Goal: Information Seeking & Learning: Learn about a topic

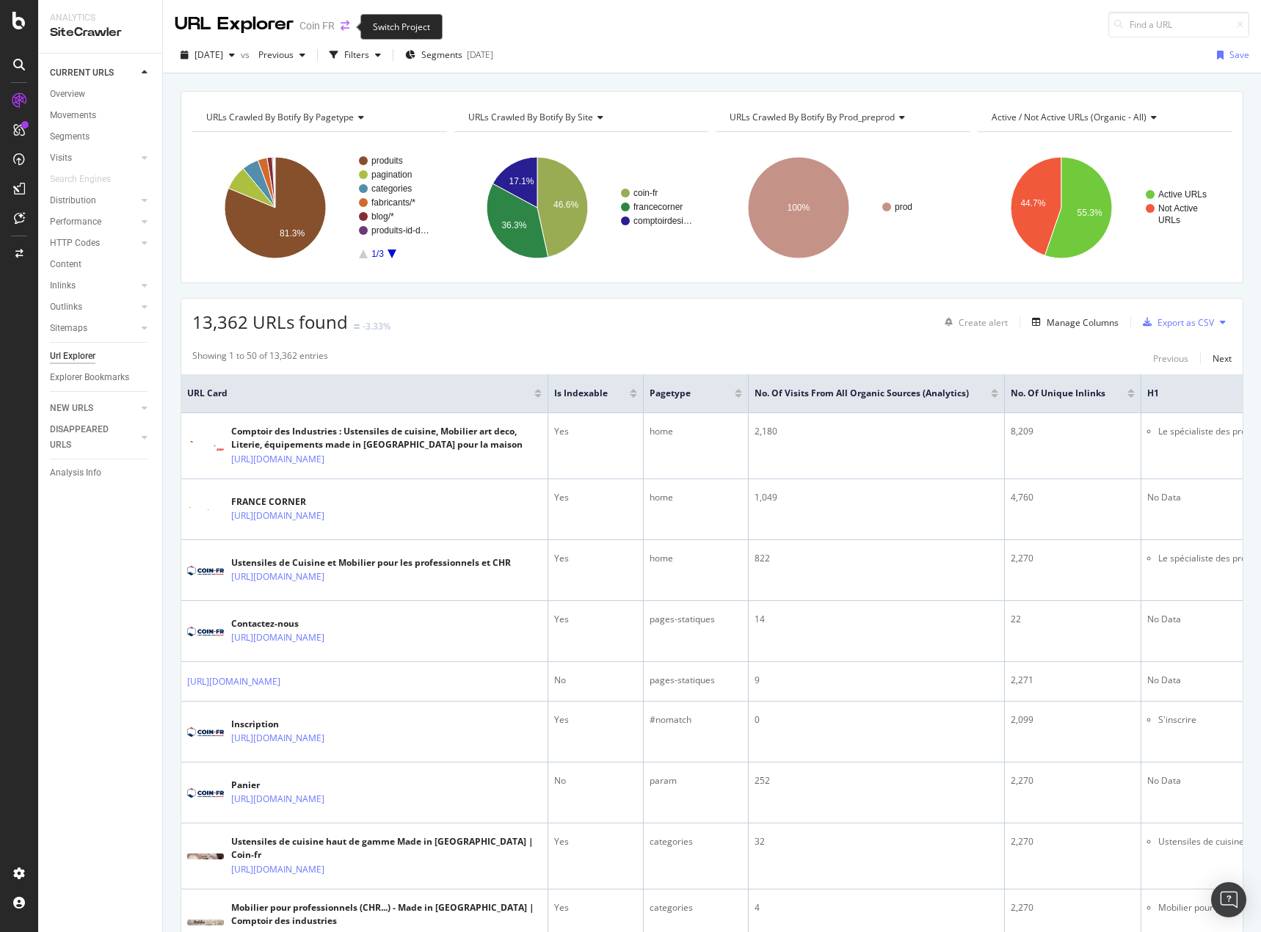
click at [343, 23] on icon "arrow-right-arrow-left" at bounding box center [345, 26] width 9 height 10
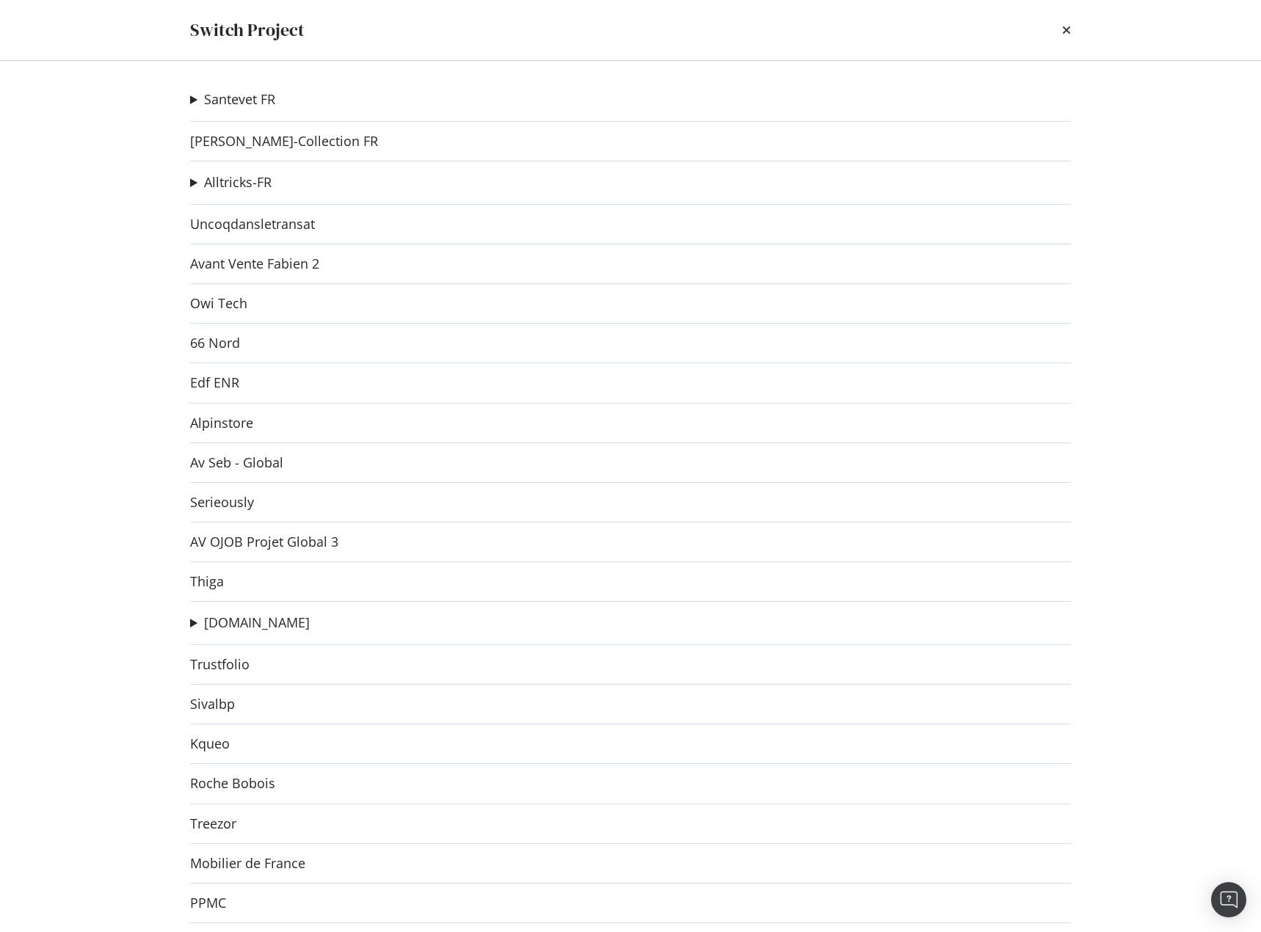
click at [281, 213] on div "Santevet FR Santevet DE new Ad-Hoc Project Santevet IT Ad-Hoc Project Santevet …" at bounding box center [630, 496] width 939 height 871
click at [281, 222] on link "Uncoqdansletransat" at bounding box center [252, 223] width 125 height 15
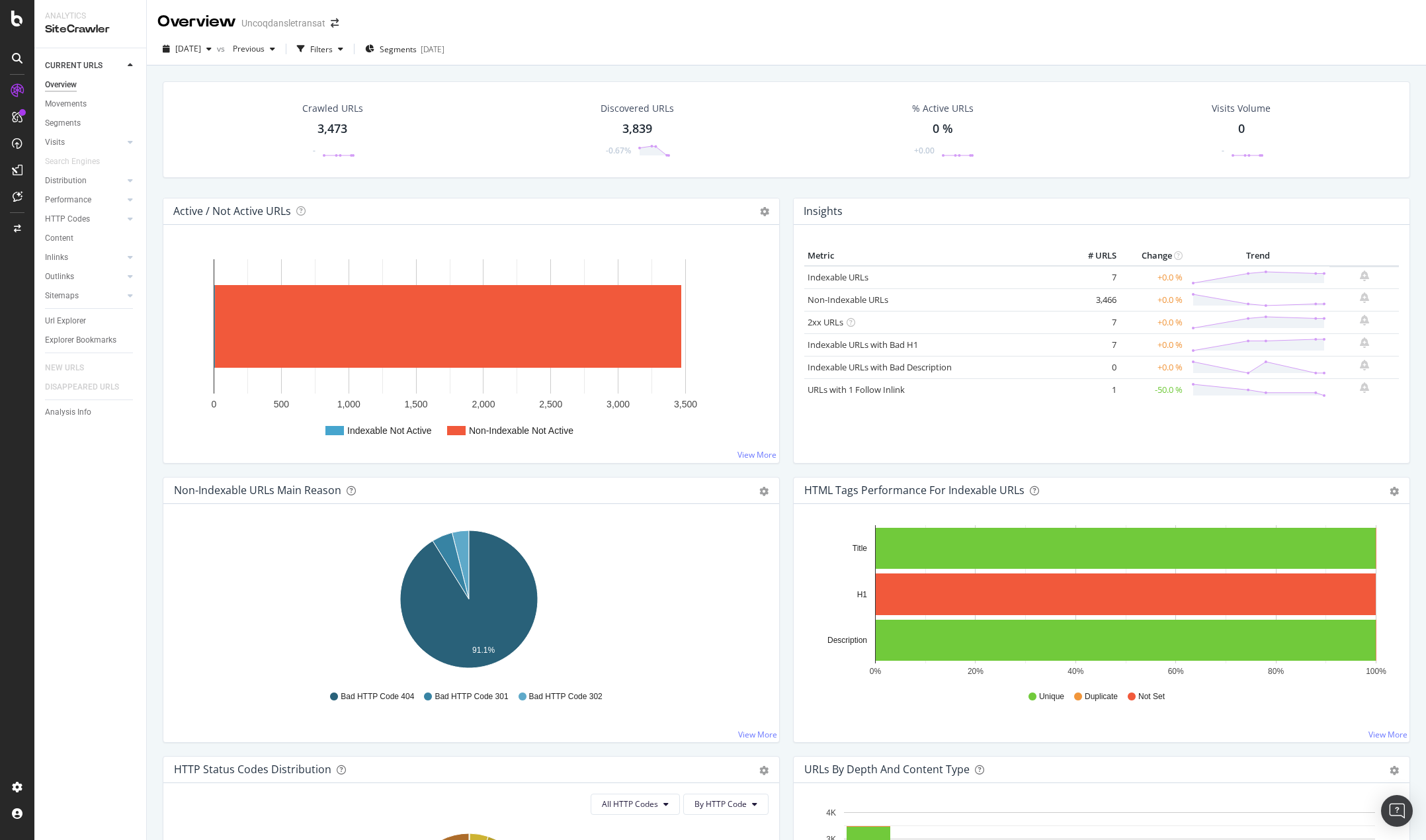
click at [141, 487] on div "CURRENT URLS Overview Movements Segments Visits Analysis Orphan URLs Search Eng…" at bounding box center [90, 444] width 112 height 791
drag, startPoint x: 76, startPoint y: 319, endPoint x: 456, endPoint y: 416, distance: 392.2
click at [76, 319] on div "Url Explorer" at bounding box center [65, 321] width 41 height 14
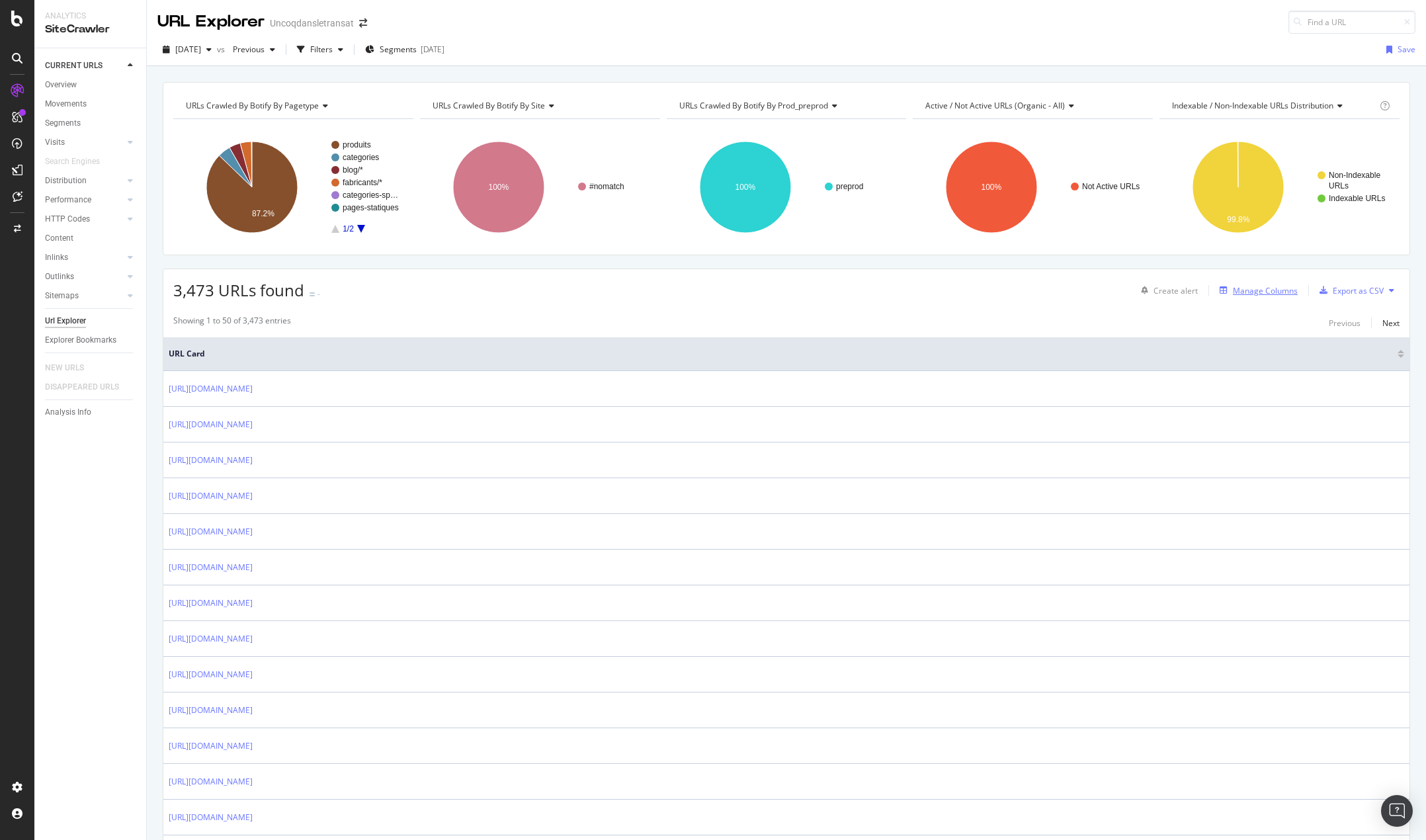
click at [1136, 295] on div "Manage Columns" at bounding box center [1266, 290] width 65 height 11
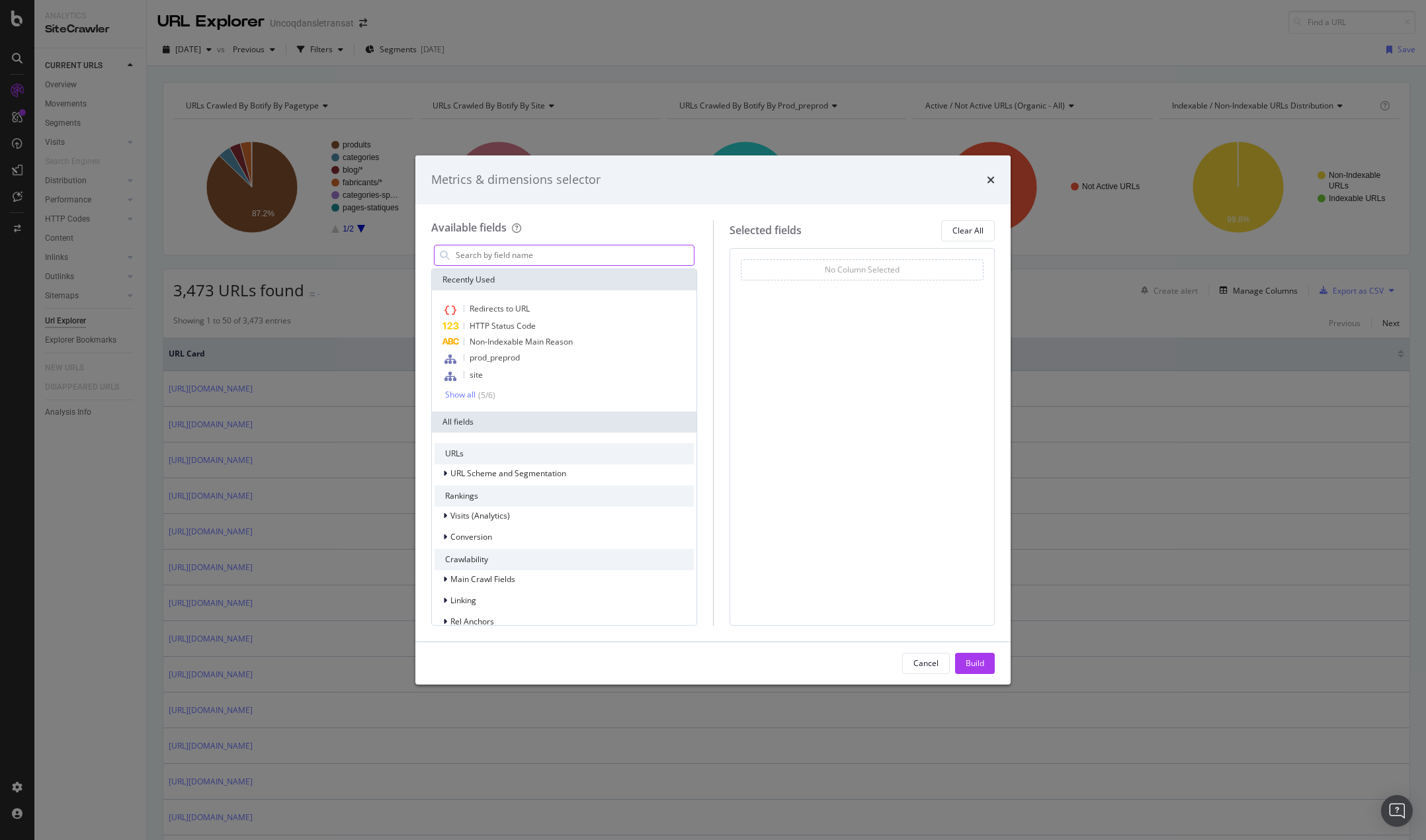
click at [558, 259] on input "modal" at bounding box center [574, 255] width 240 height 20
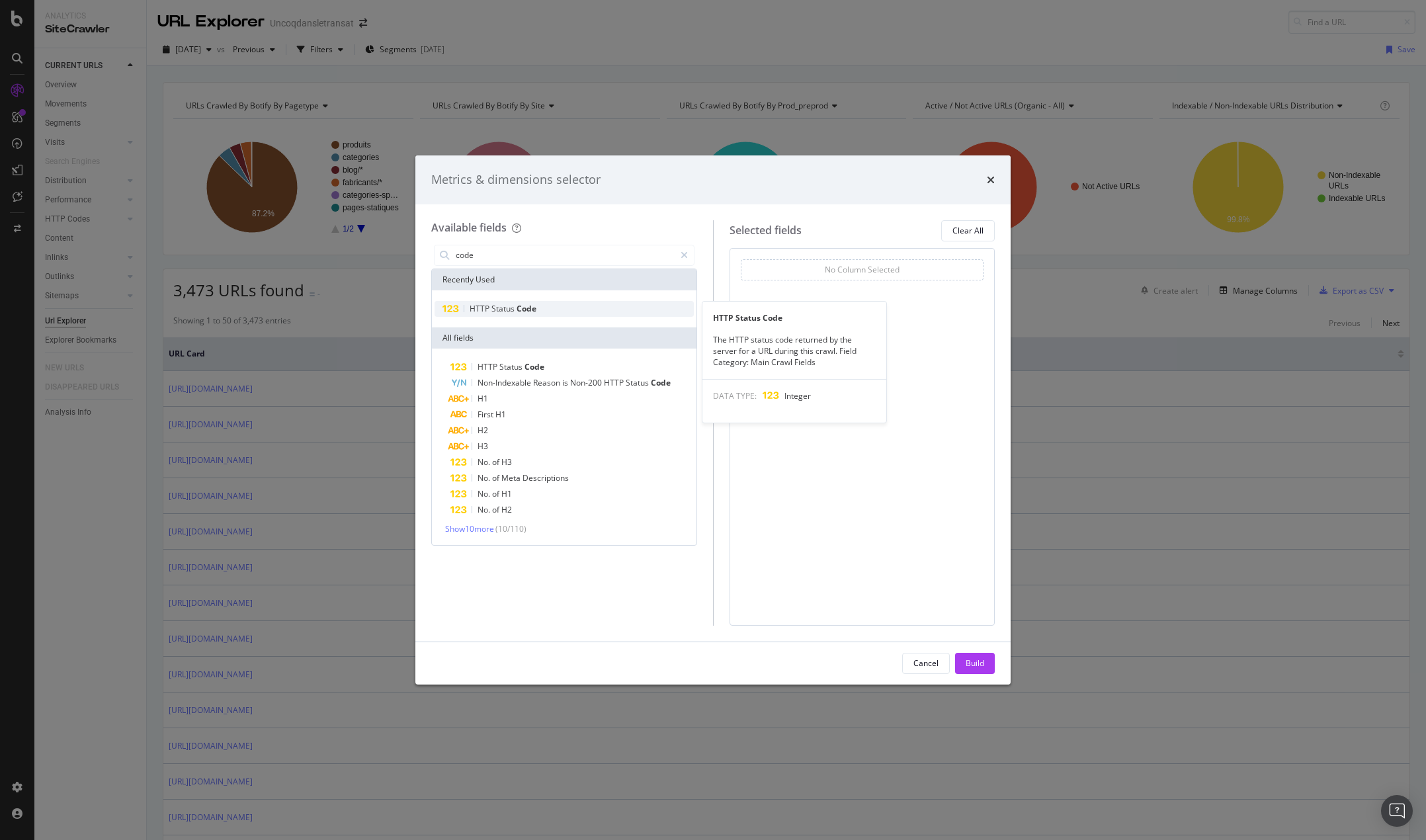
type input "code"
click at [513, 301] on div "HTTP Status Code" at bounding box center [564, 309] width 260 height 16
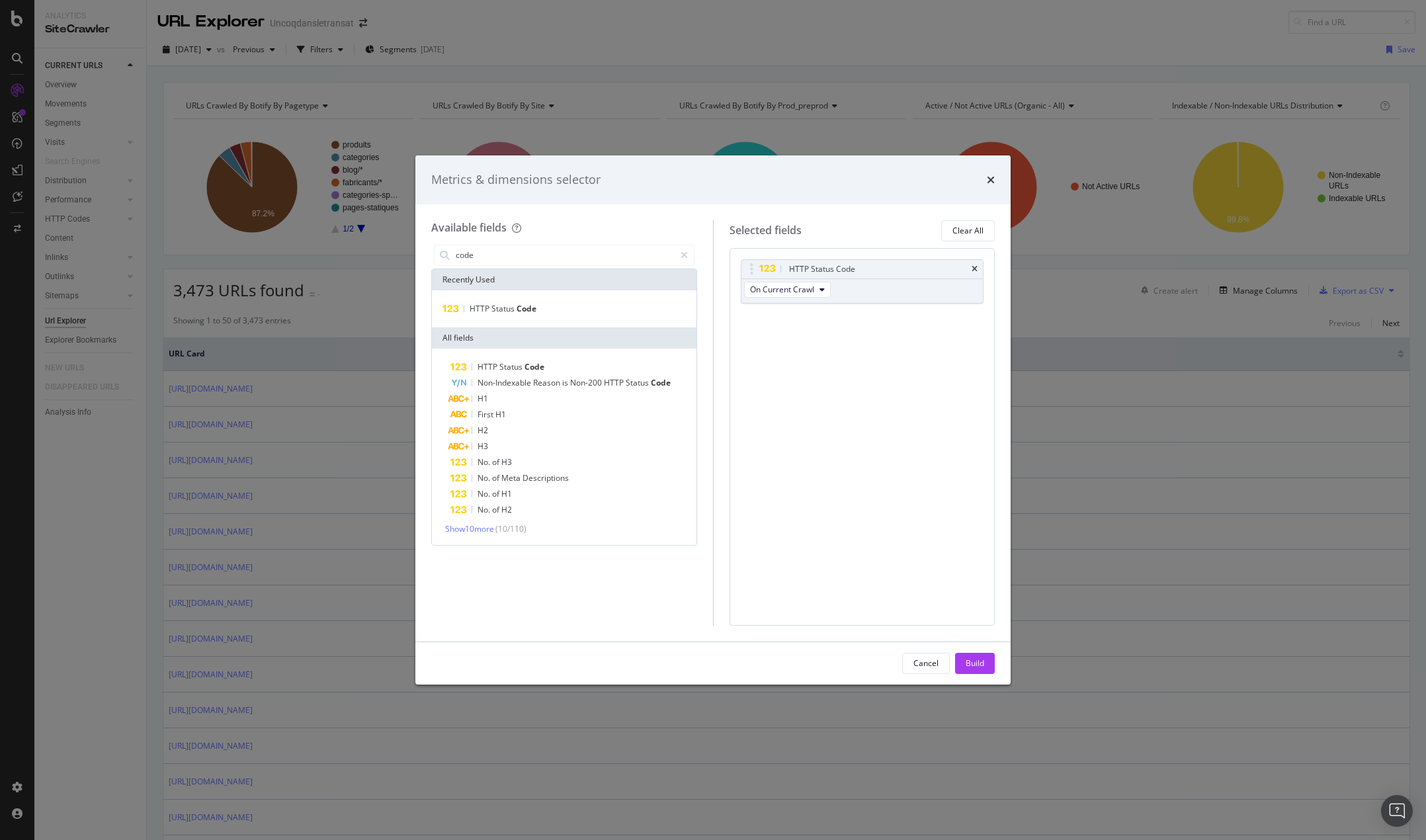
click at [967, 662] on div "Build" at bounding box center [974, 662] width 19 height 11
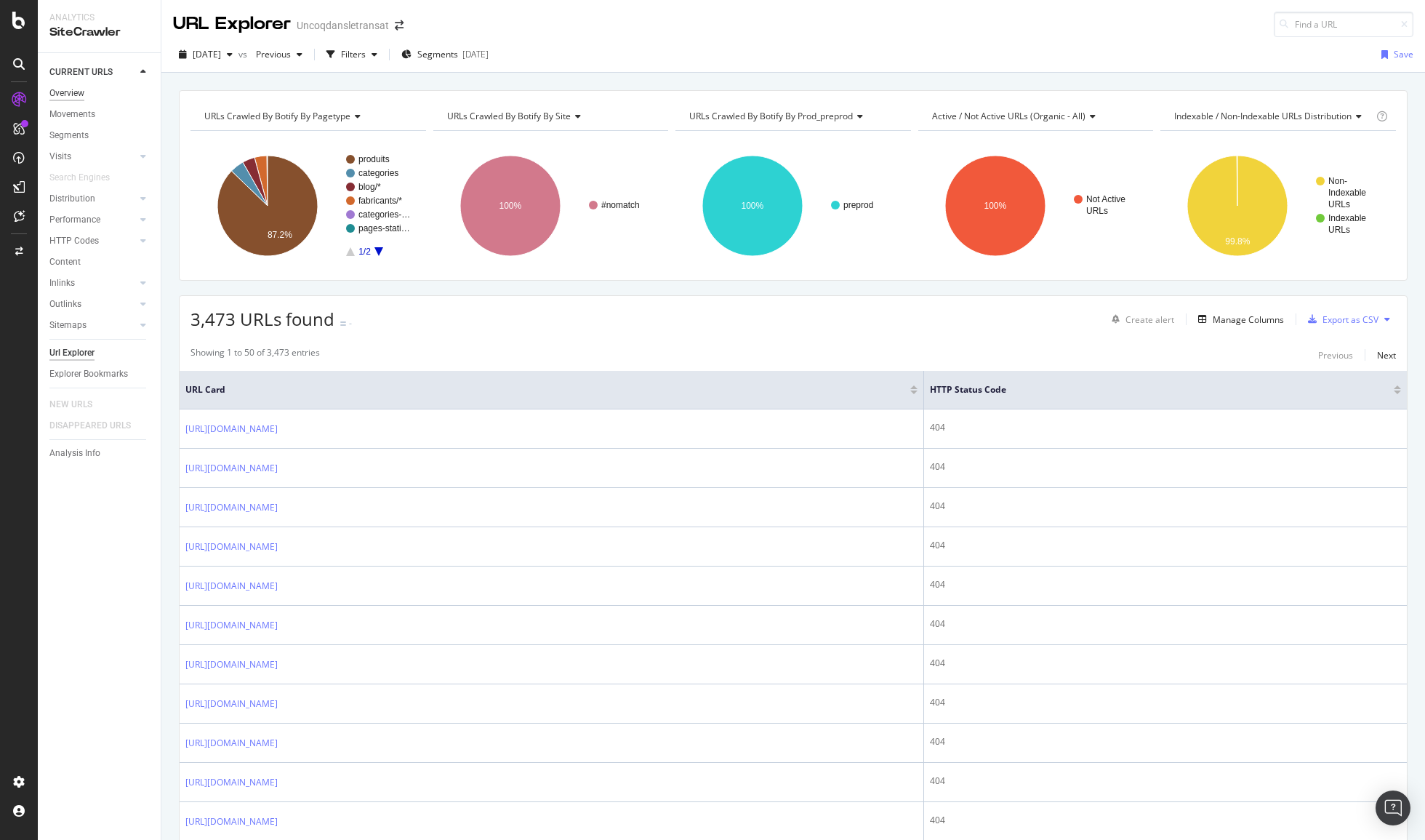
click at [68, 86] on div "Overview" at bounding box center [66, 93] width 35 height 15
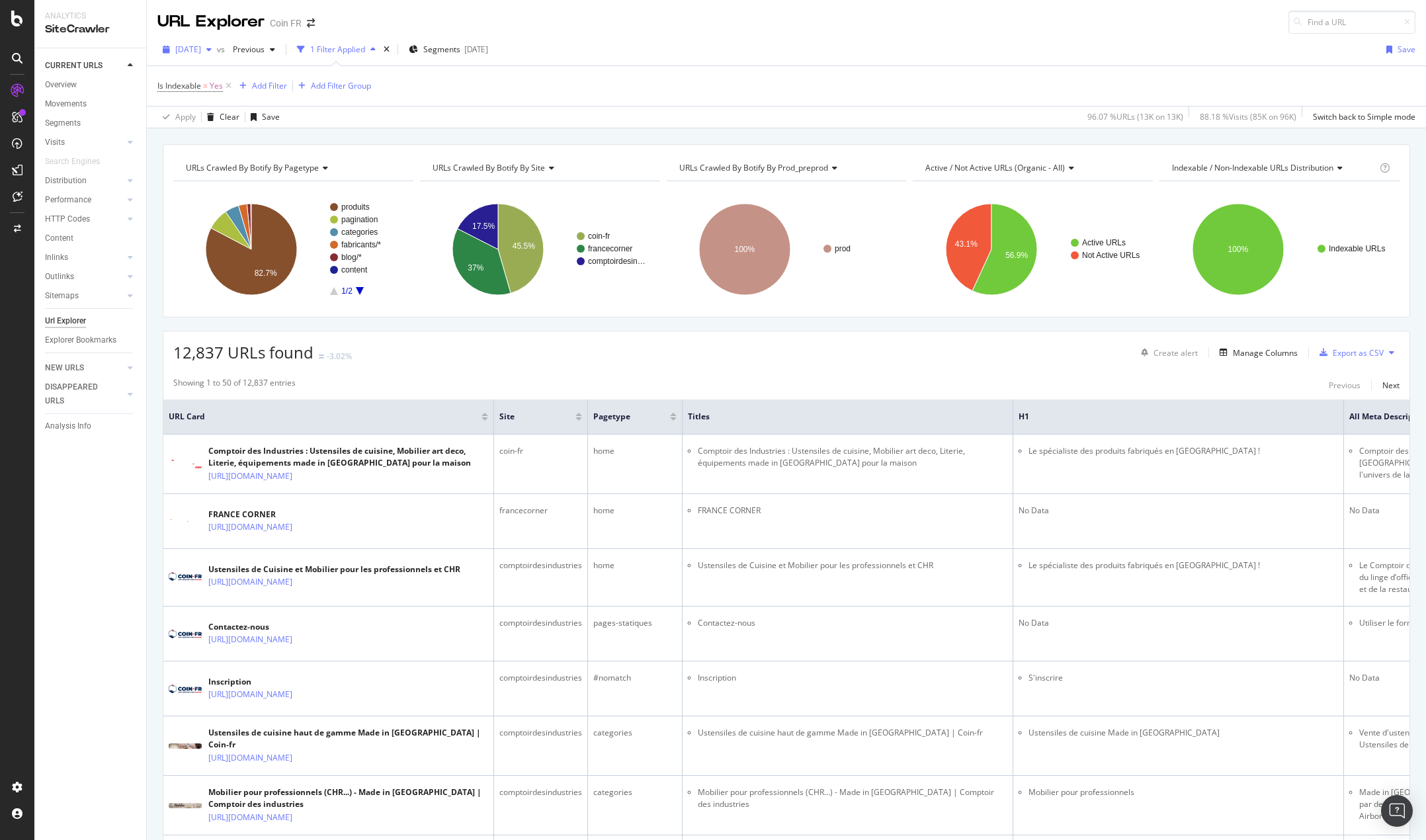
click at [217, 50] on div "button" at bounding box center [209, 50] width 16 height 8
click at [503, 116] on div "Apply Clear Save 96.07 % URLs ( 13K on 13K ) 88.18 % Visits ( 85K on 96K ) Swit…" at bounding box center [786, 116] width 1279 height 22
click at [61, 220] on div "HTTP Codes" at bounding box center [68, 219] width 45 height 14
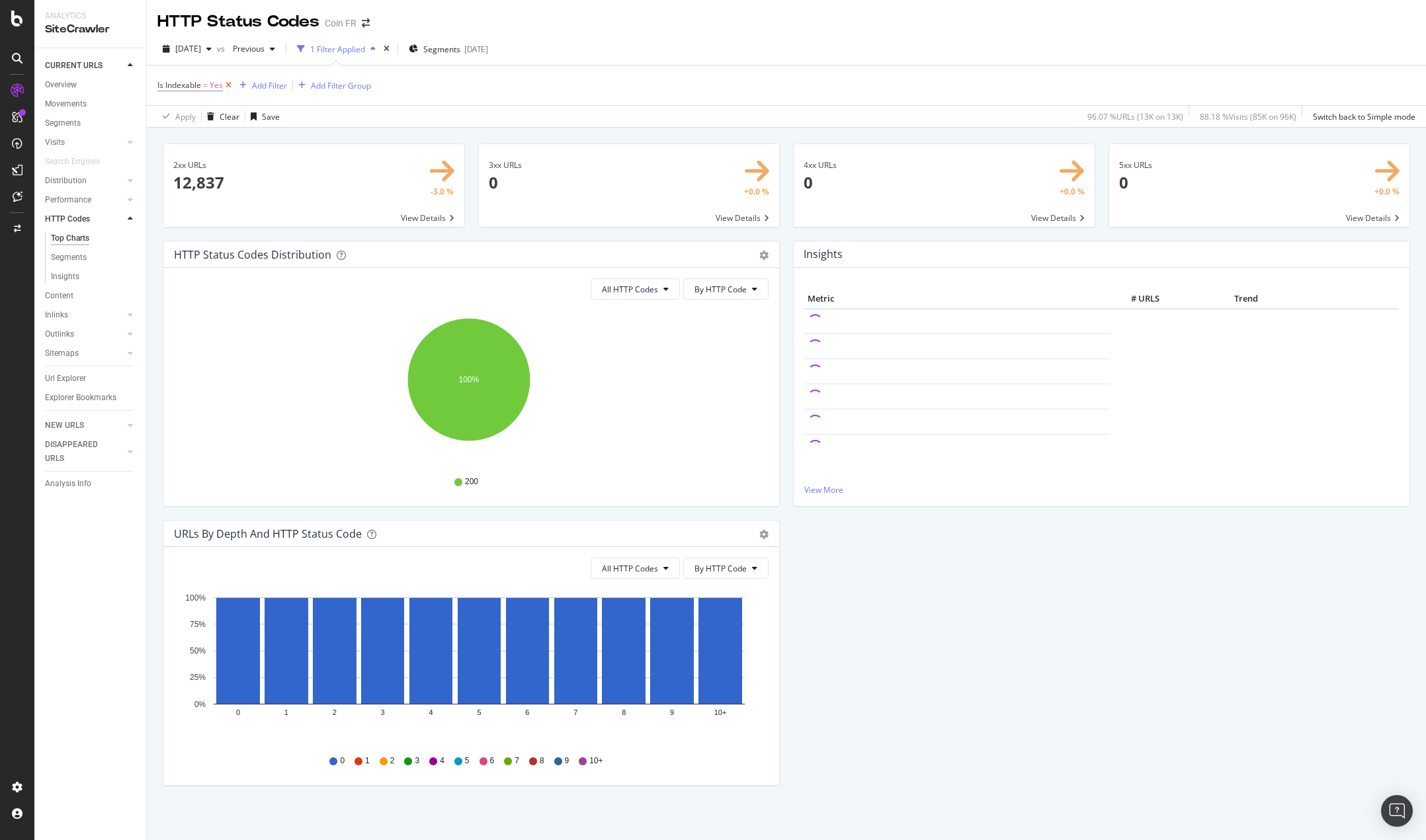
click at [230, 86] on icon at bounding box center [228, 85] width 11 height 14
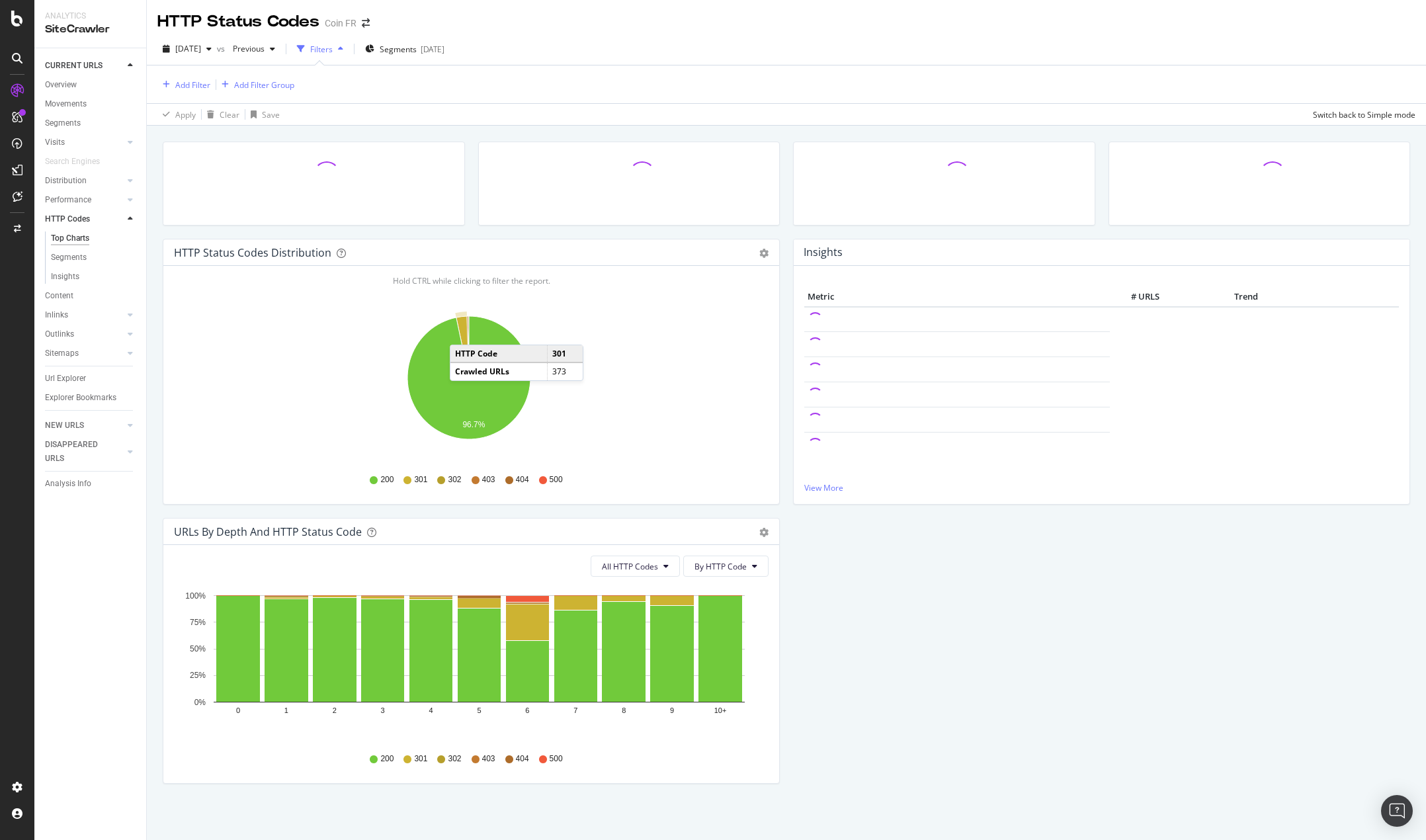
click at [463, 332] on icon "A chart." at bounding box center [462, 347] width 13 height 61
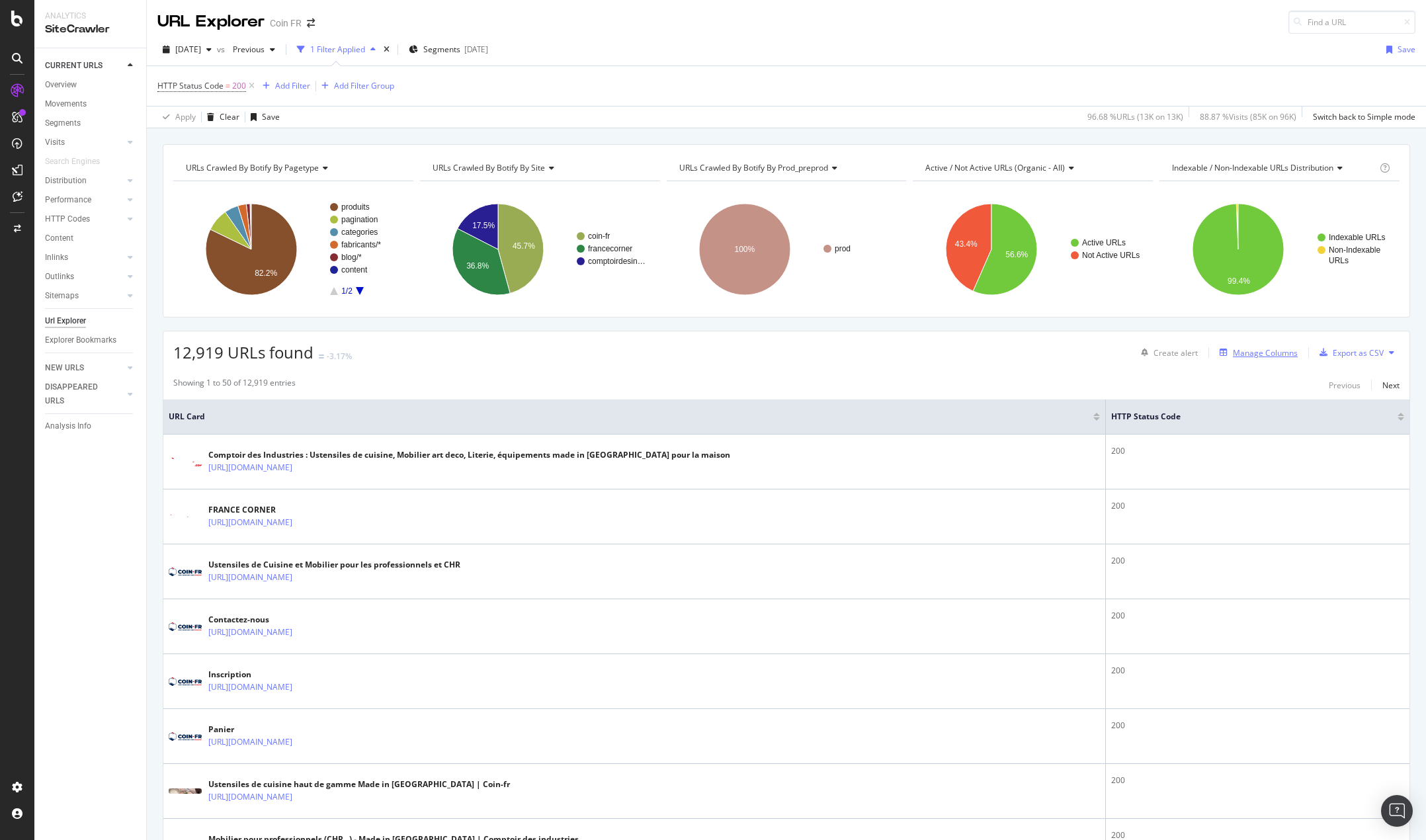
click at [1233, 354] on div "Manage Columns" at bounding box center [1266, 352] width 65 height 11
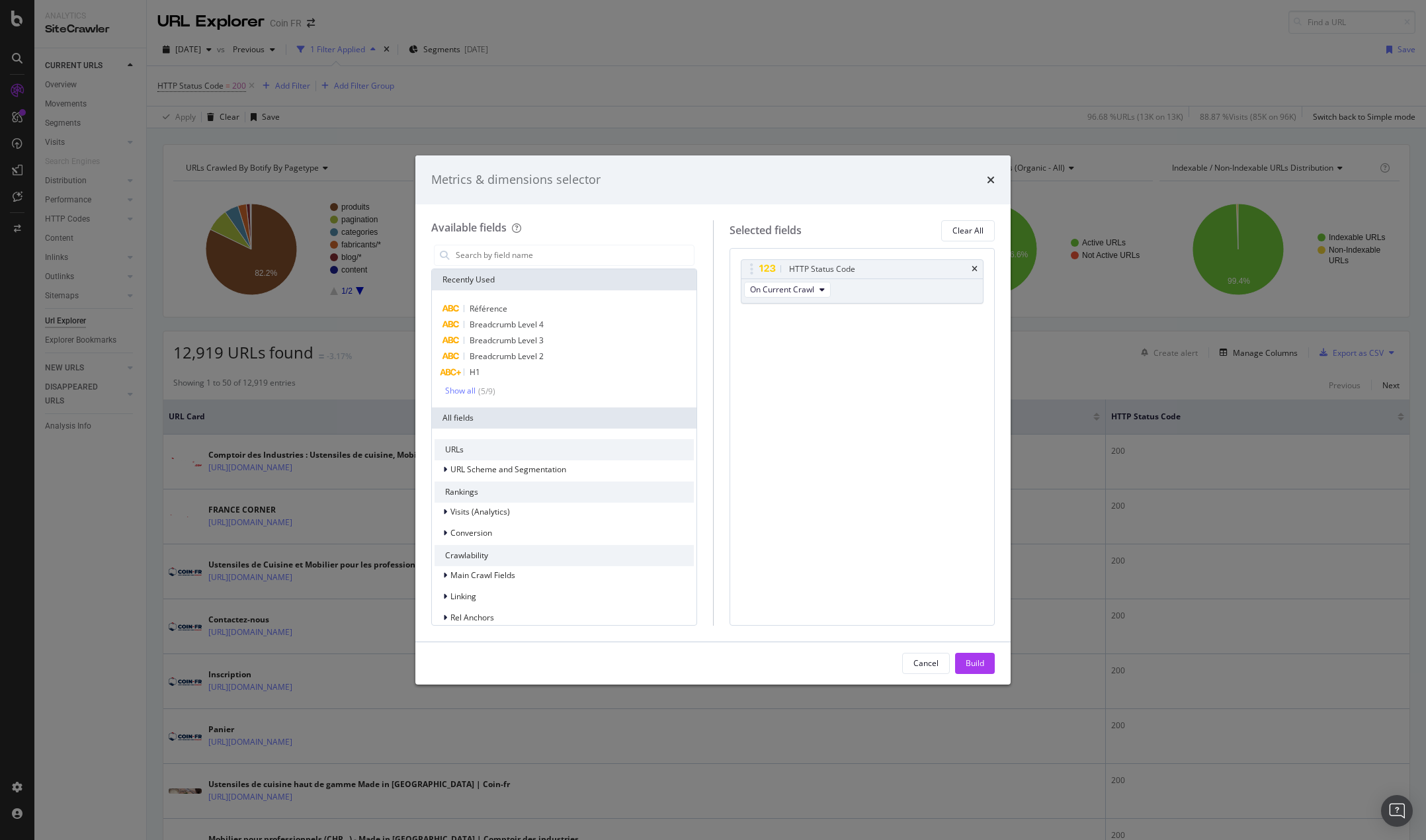
click at [384, 340] on div "Metrics & dimensions selector Available fields Recently Used Référence Breadcru…" at bounding box center [713, 420] width 1426 height 840
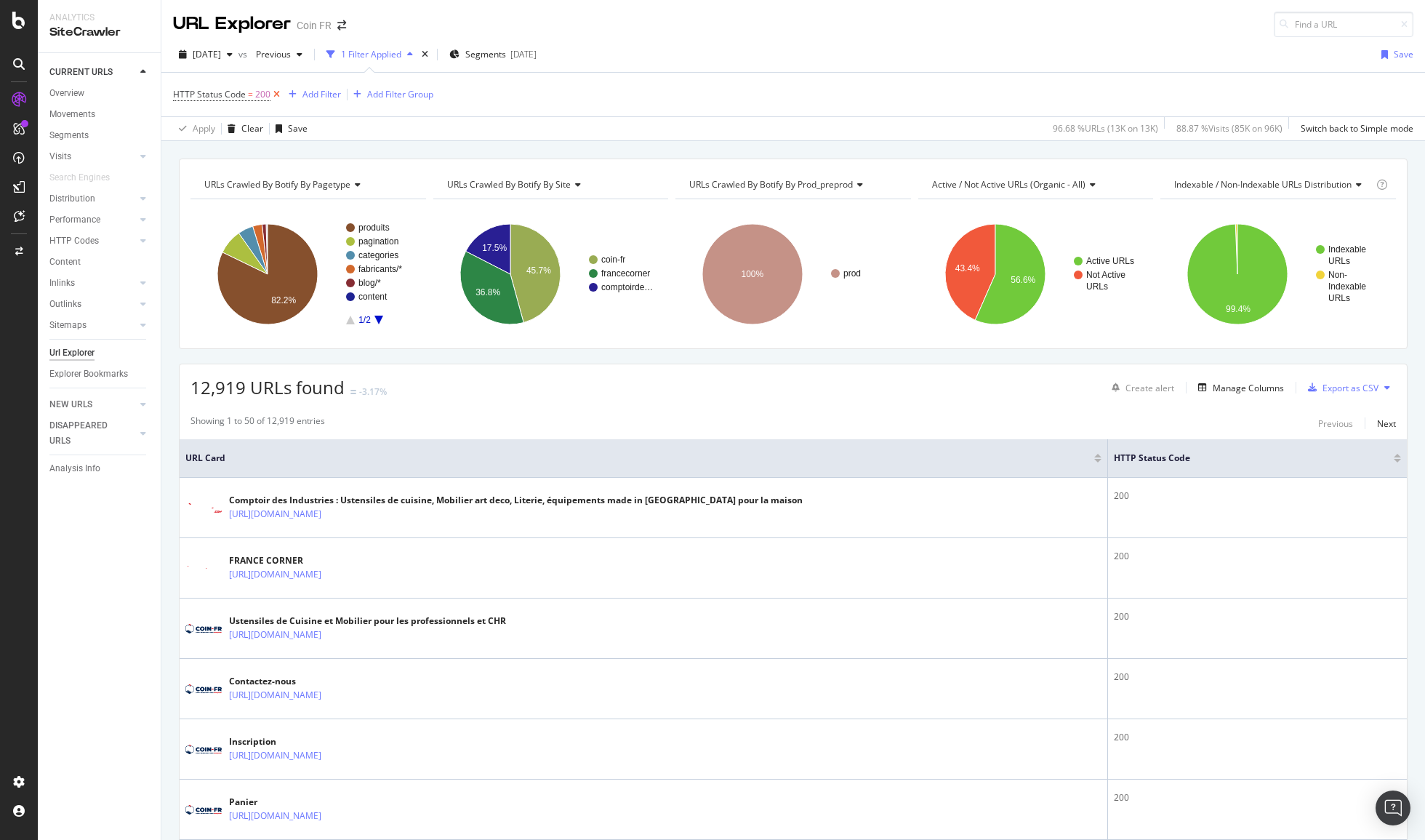
click at [280, 94] on icon at bounding box center [276, 94] width 12 height 15
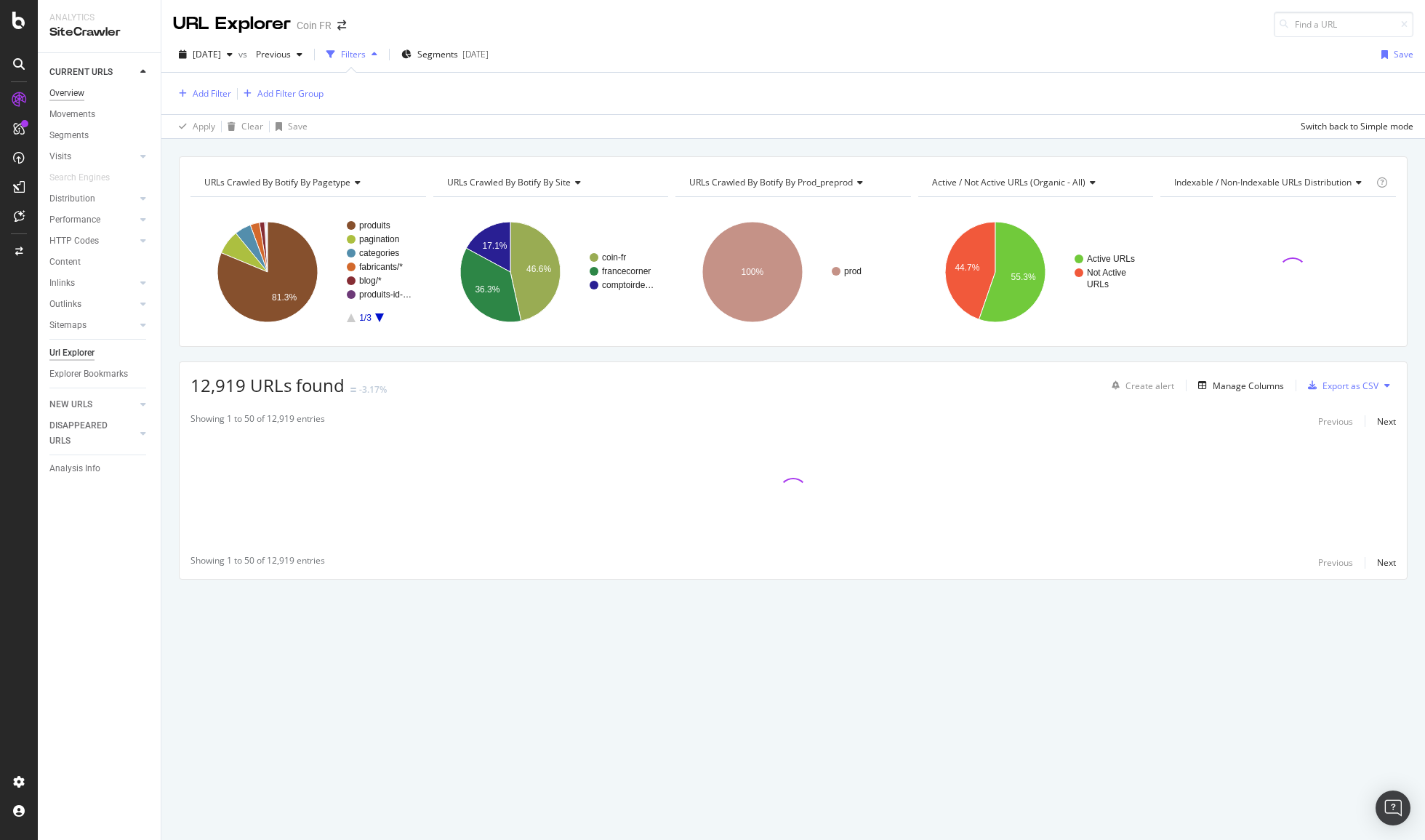
click at [69, 91] on div "Overview" at bounding box center [66, 93] width 35 height 15
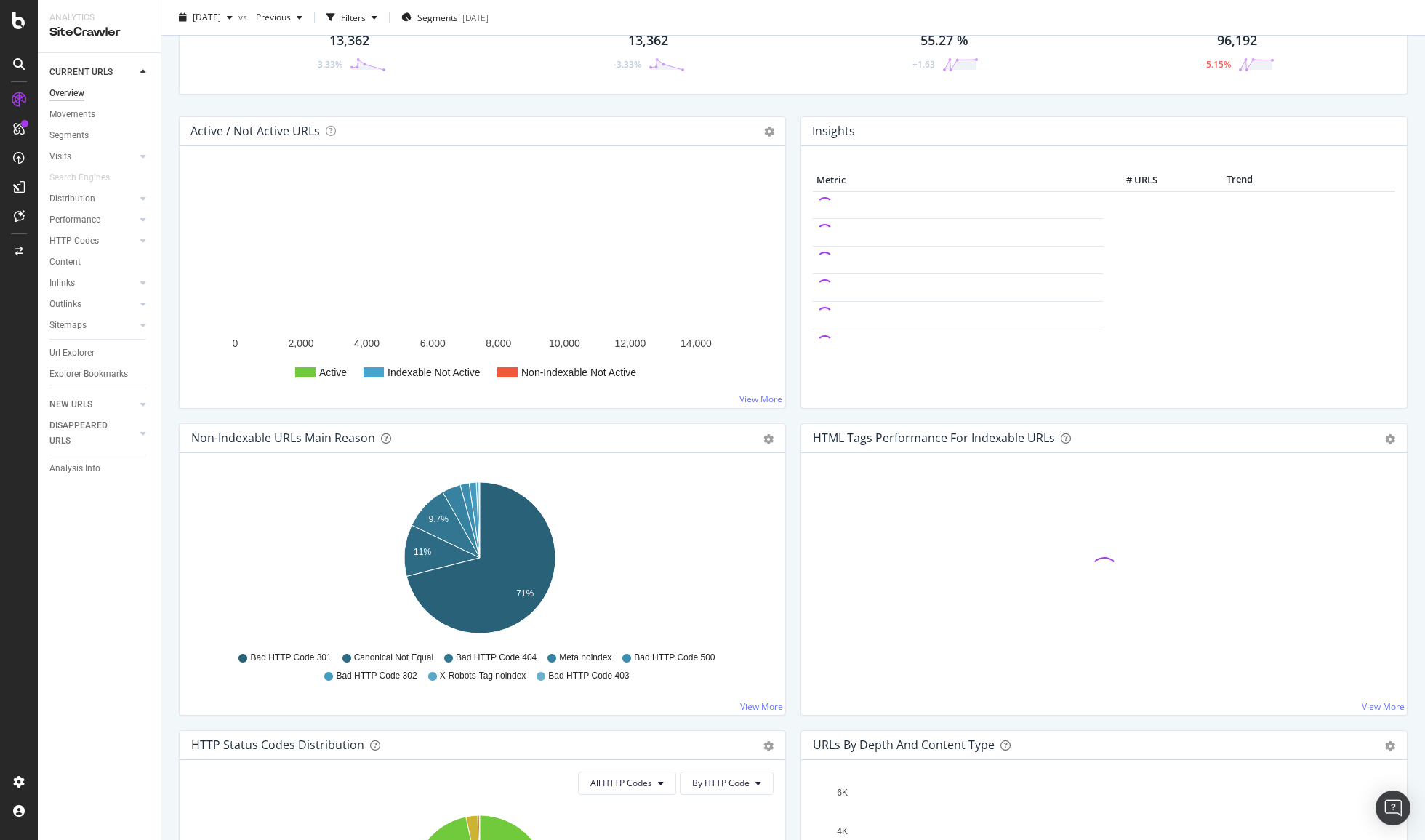
scroll to position [132, 0]
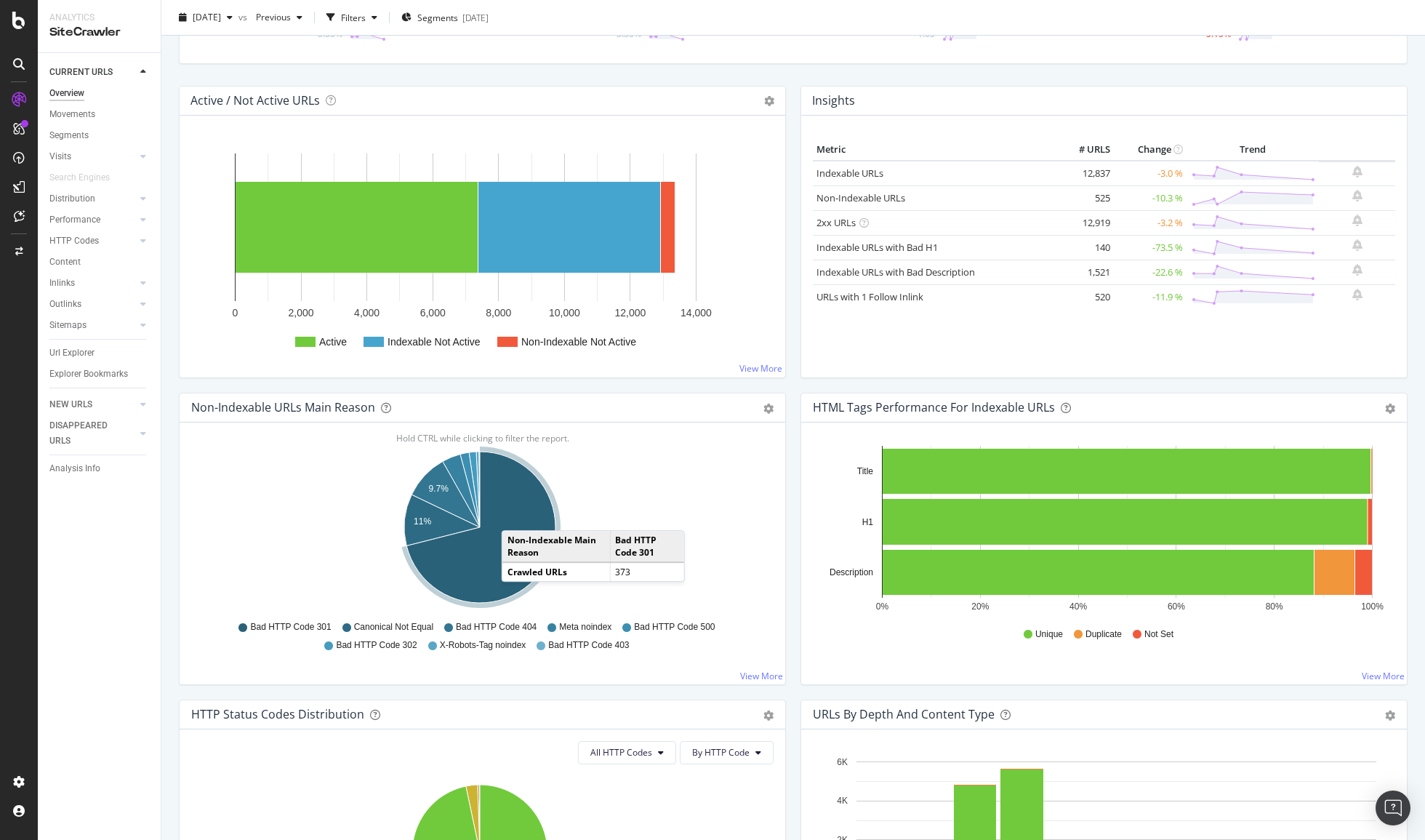
click at [516, 515] on icon "A chart." at bounding box center [481, 527] width 149 height 152
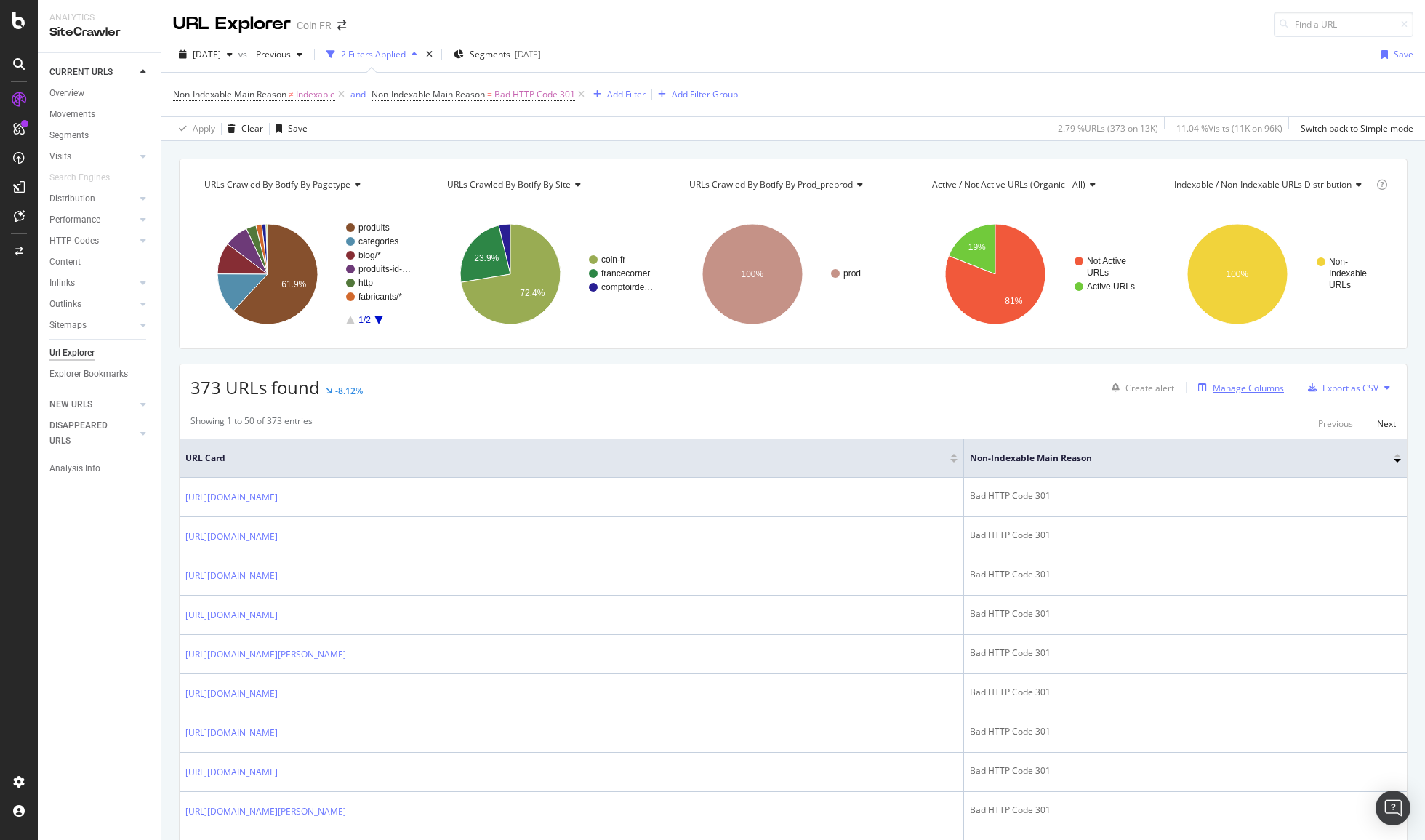
click at [1213, 384] on div "Manage Columns" at bounding box center [1249, 387] width 71 height 12
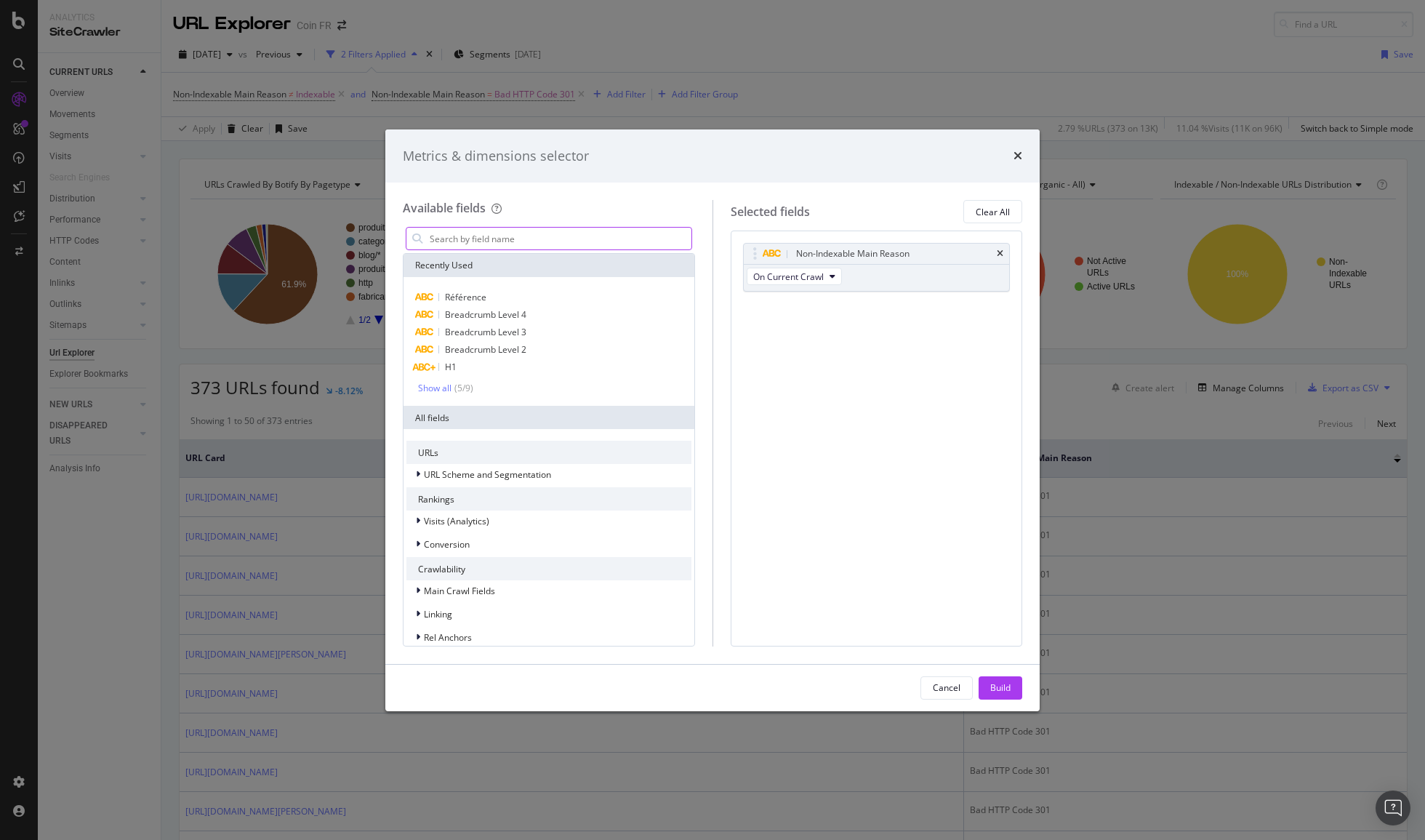
click at [495, 242] on input "modal" at bounding box center [560, 239] width 264 height 22
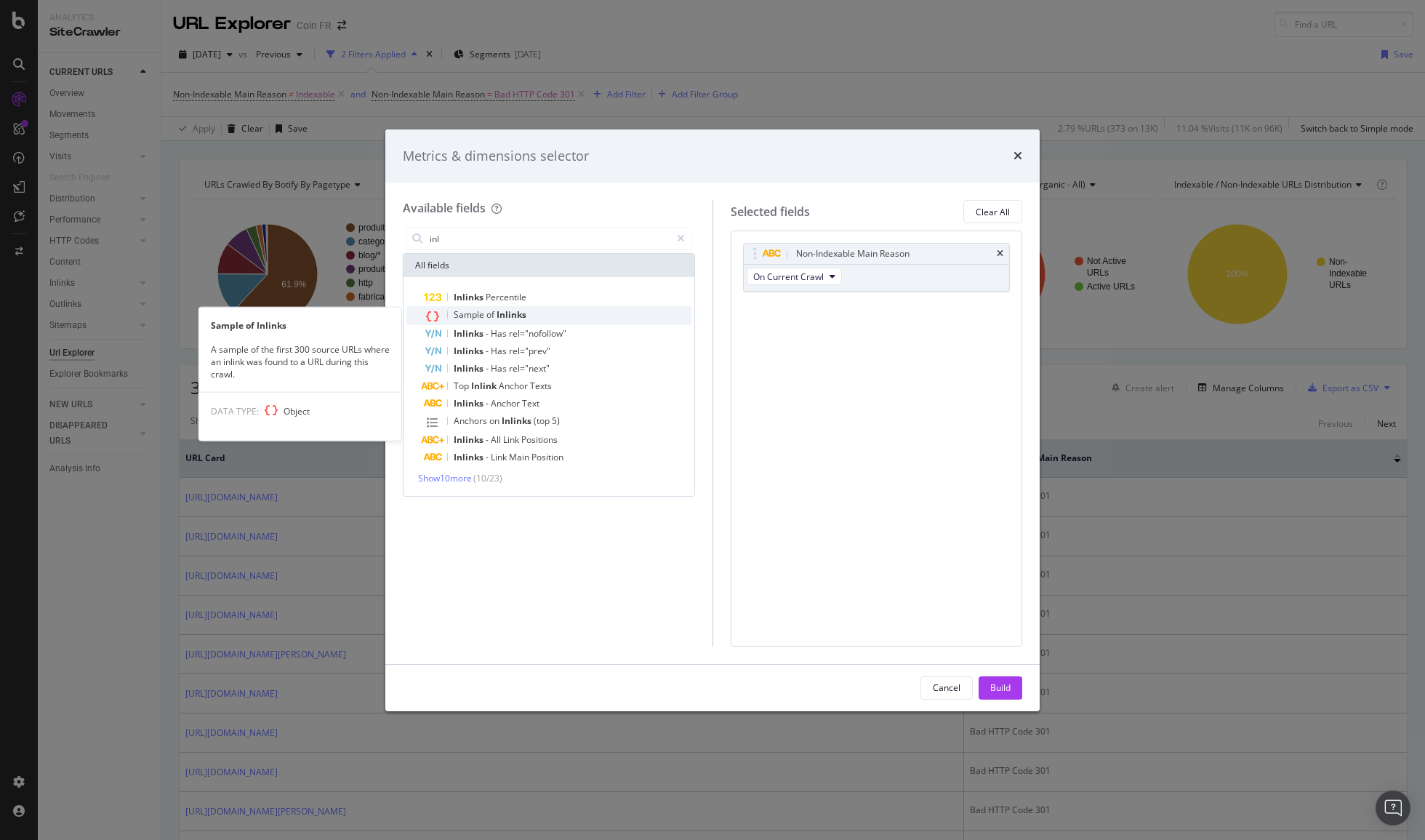
type input "inl"
click at [504, 310] on span "Inlinks" at bounding box center [511, 314] width 30 height 12
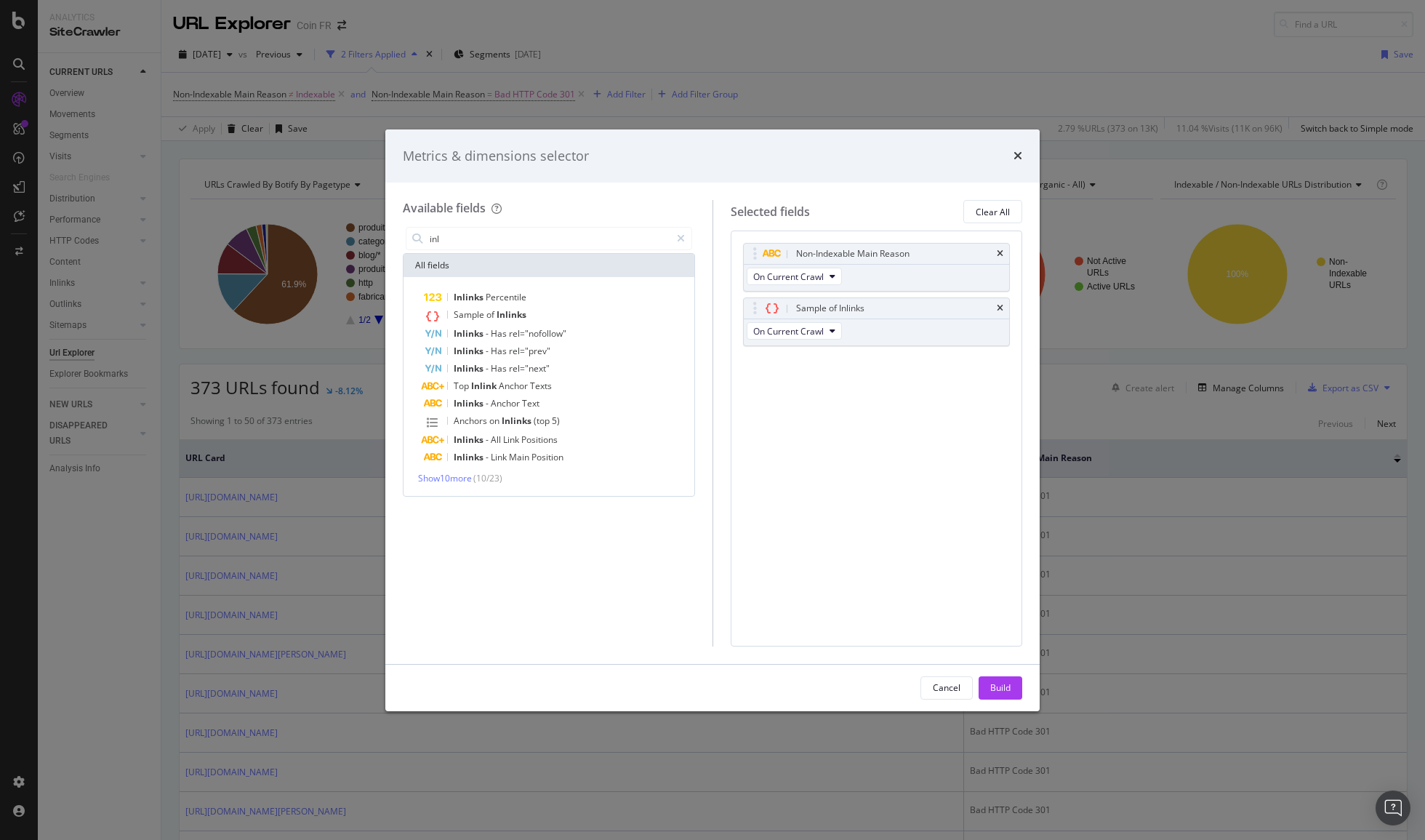
drag, startPoint x: 1001, startPoint y: 253, endPoint x: 1010, endPoint y: 350, distance: 97.4
click at [1001, 252] on icon "times" at bounding box center [1000, 254] width 7 height 9
click at [1018, 678] on button "Build" at bounding box center [1001, 686] width 44 height 23
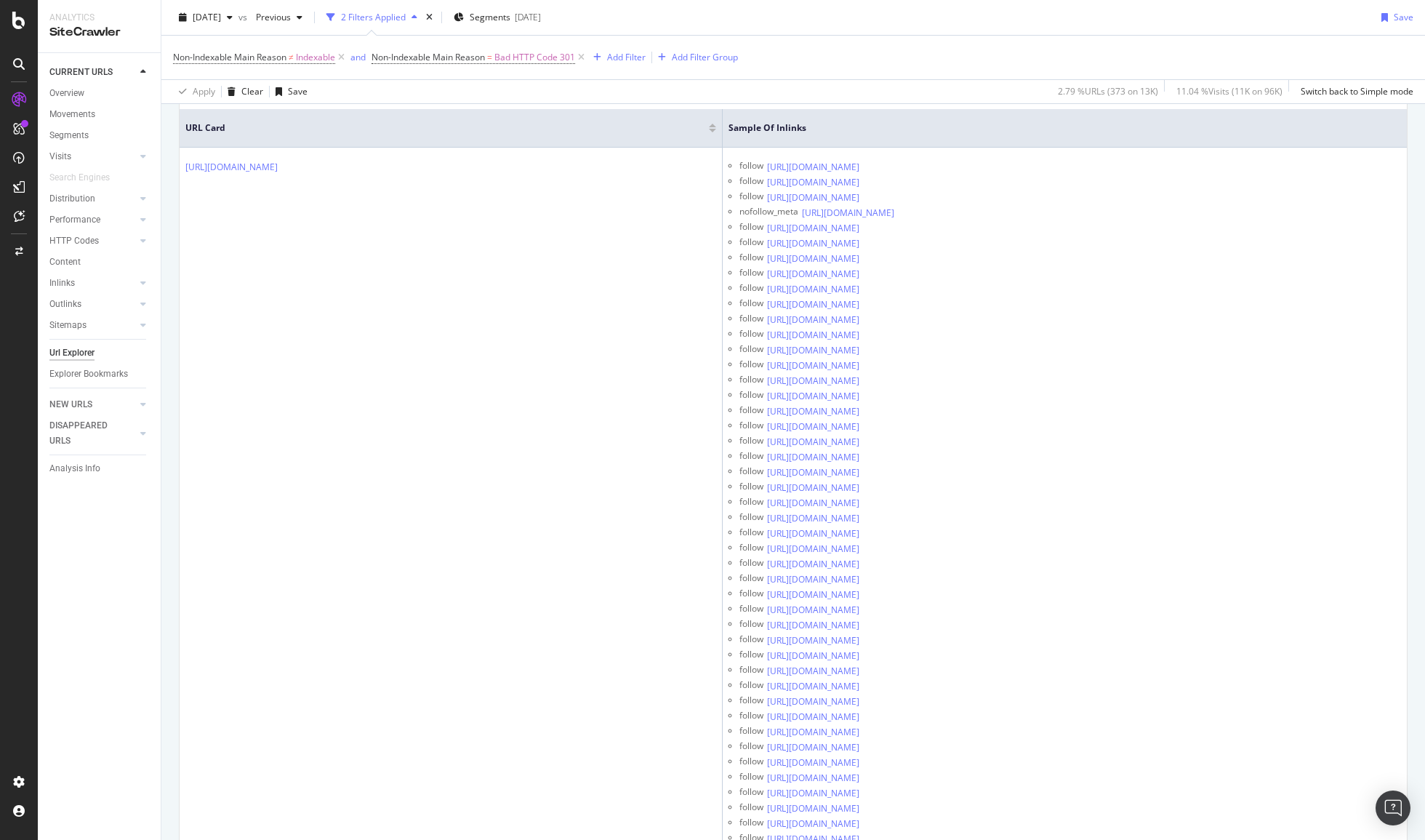
scroll to position [65, 0]
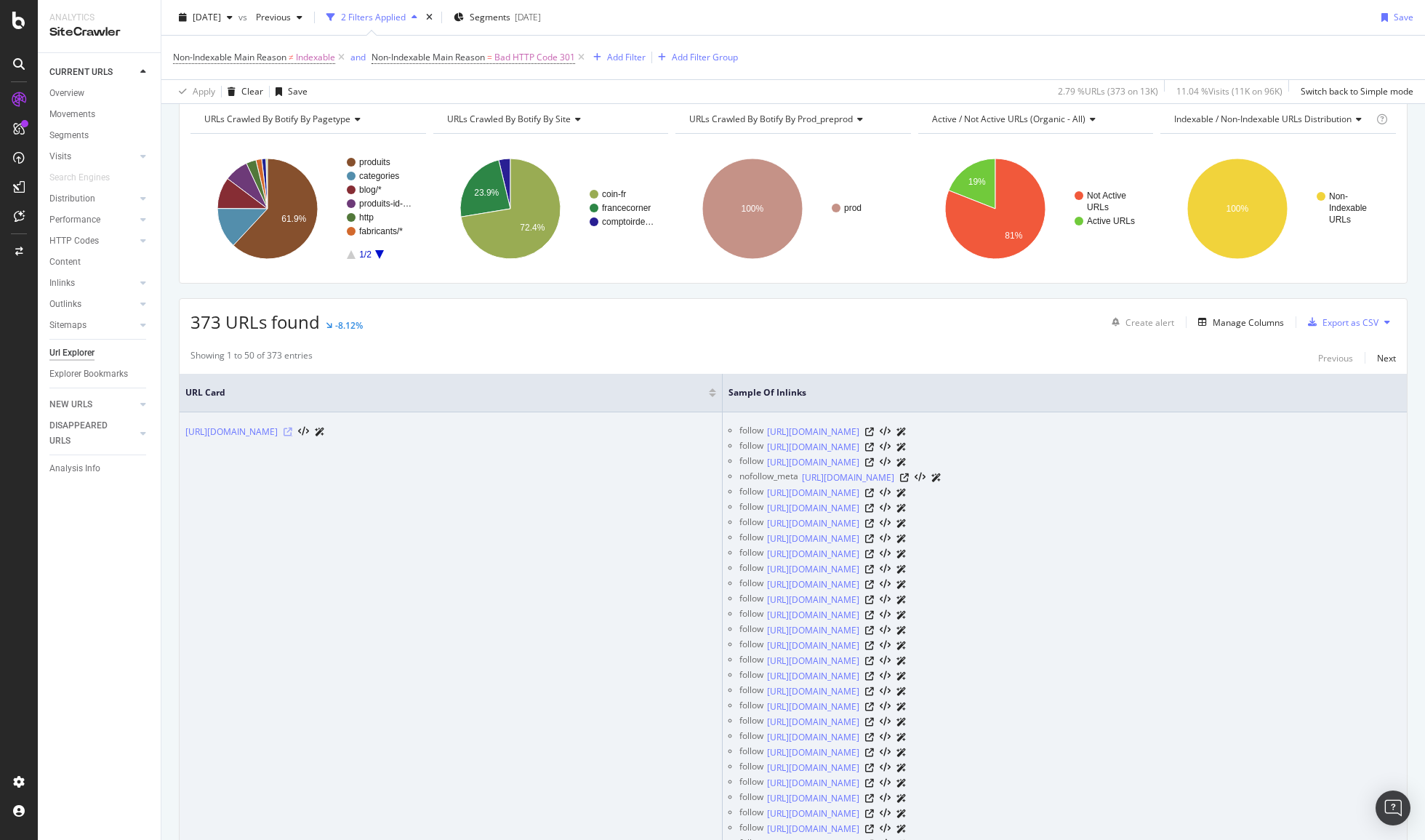
click at [292, 429] on icon at bounding box center [287, 432] width 9 height 9
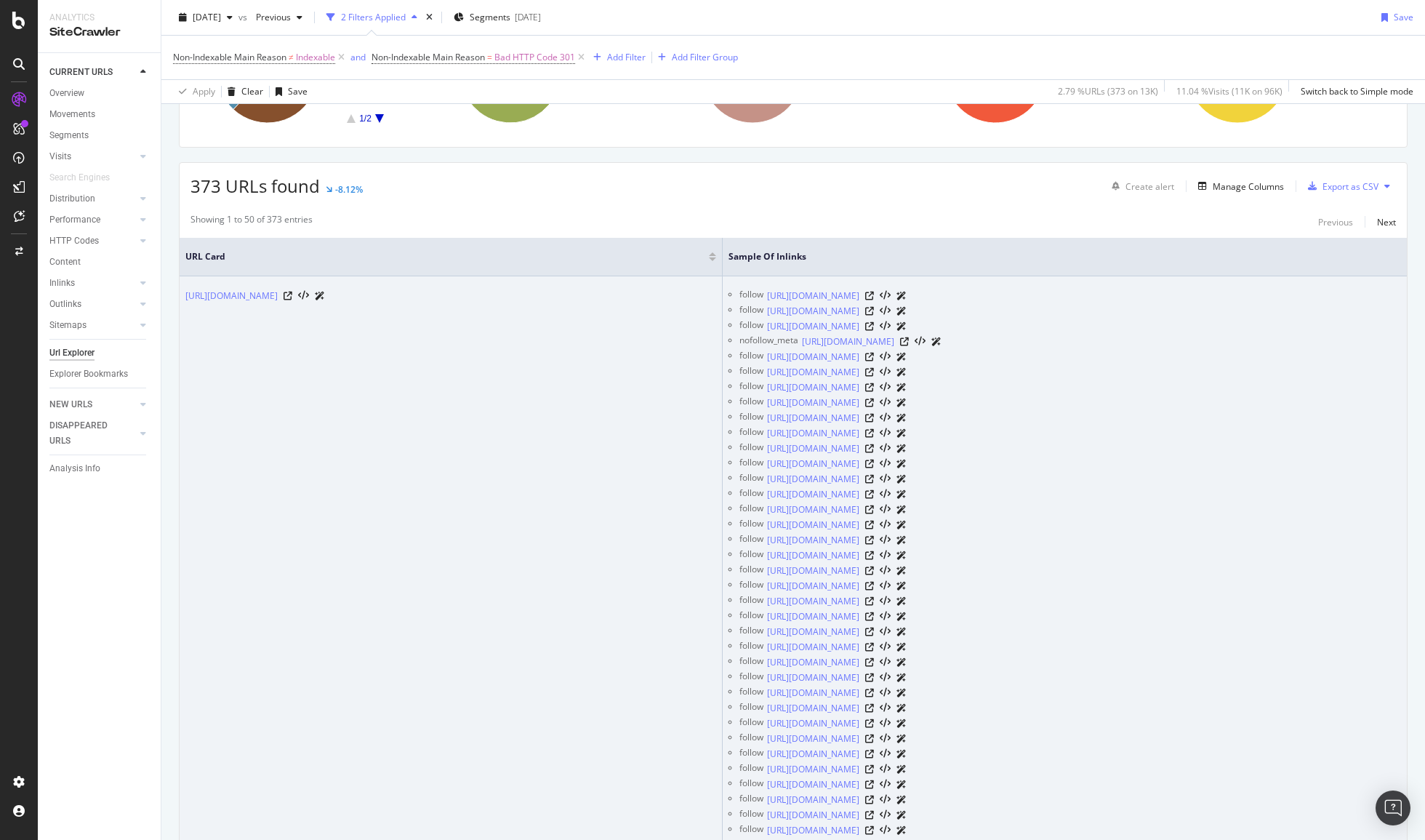
scroll to position [198, 0]
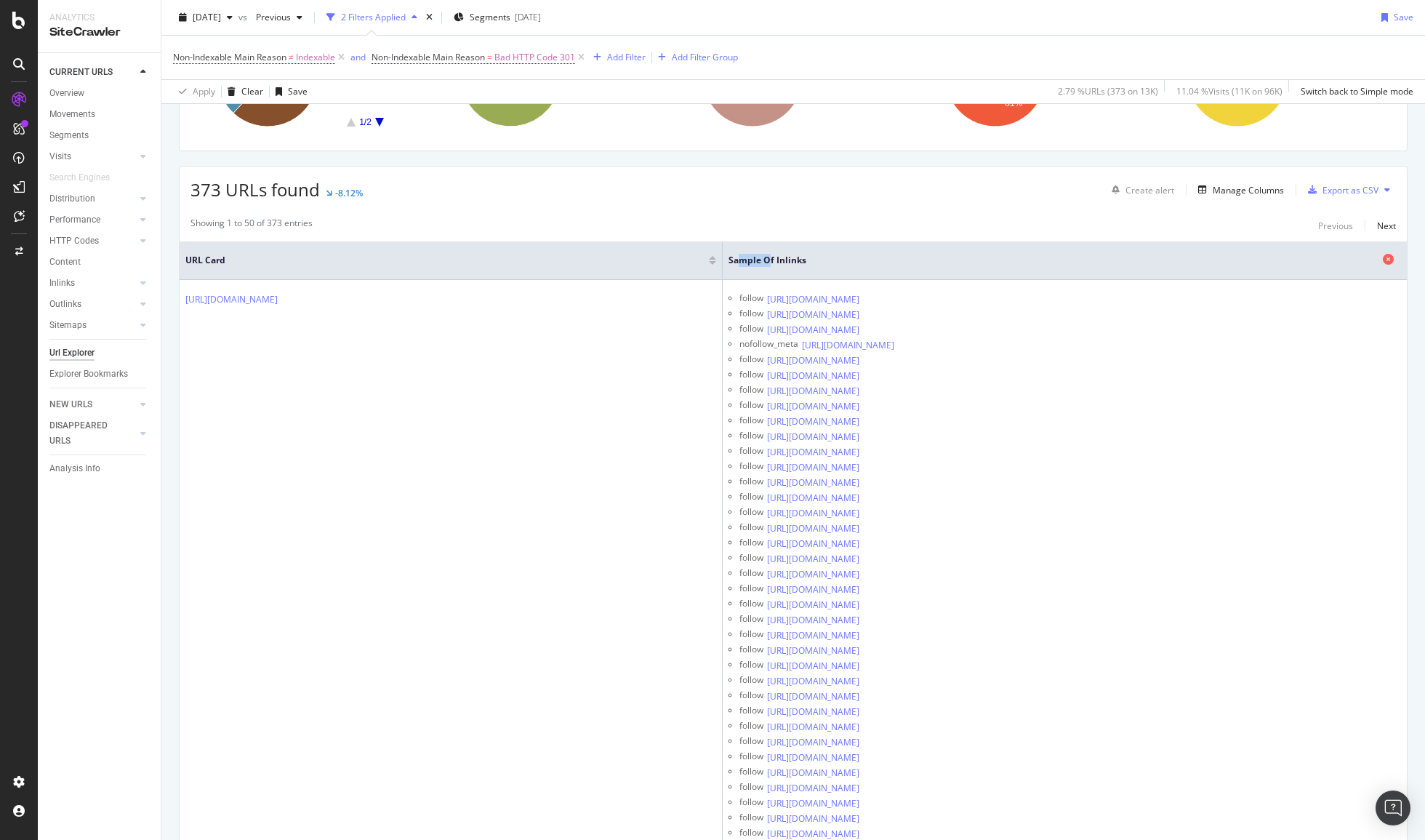
drag, startPoint x: 805, startPoint y: 263, endPoint x: 834, endPoint y: 261, distance: 29.1
click at [834, 261] on span "Sample of Inlinks" at bounding box center [1053, 260] width 651 height 13
click at [851, 261] on span "Sample of Inlinks" at bounding box center [1053, 260] width 651 height 13
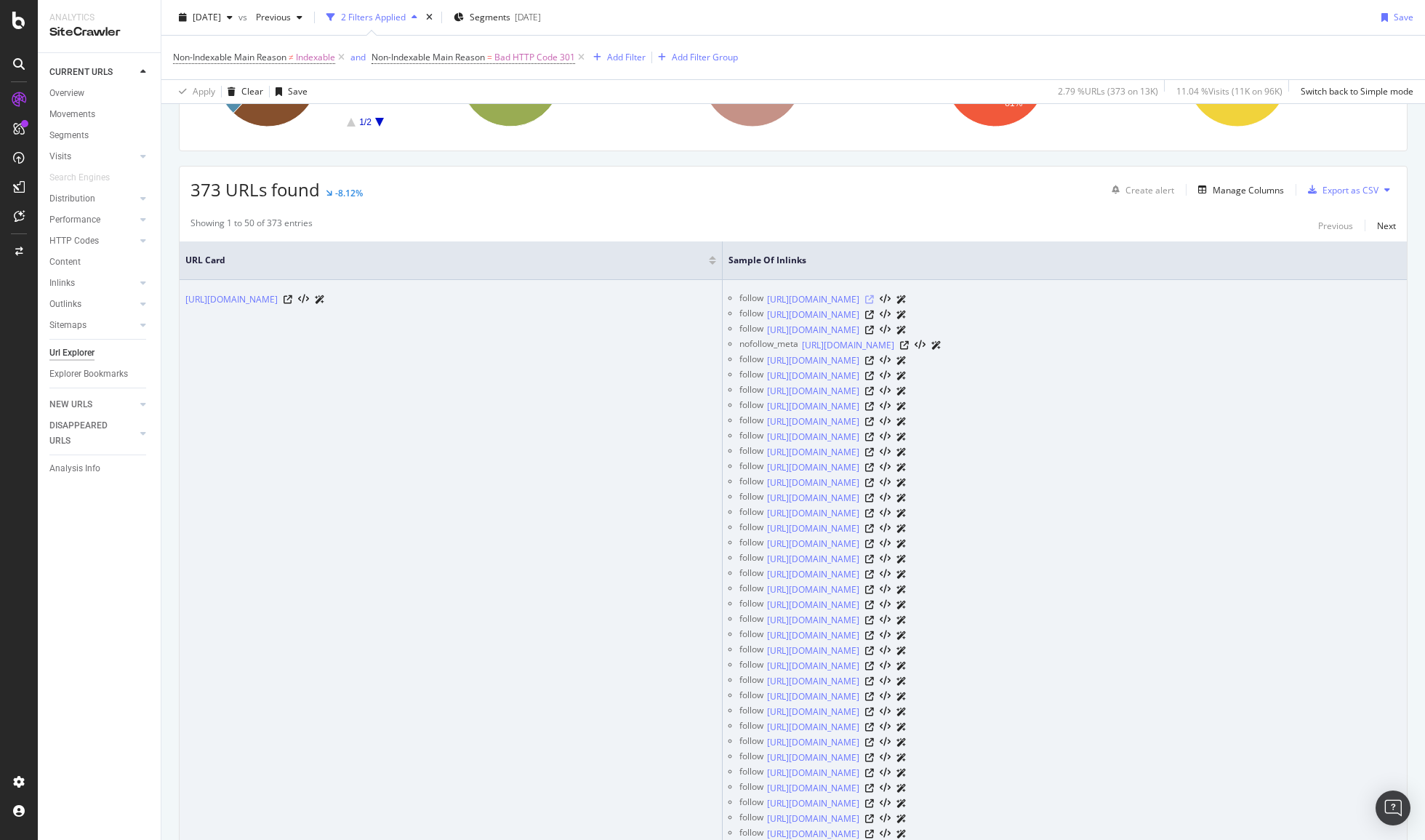
click at [874, 297] on icon at bounding box center [869, 299] width 9 height 9
drag, startPoint x: 400, startPoint y: 298, endPoint x: 280, endPoint y: 299, distance: 120.0
click at [280, 299] on div "[URL][DOMAIN_NAME]" at bounding box center [255, 298] width 140 height 15
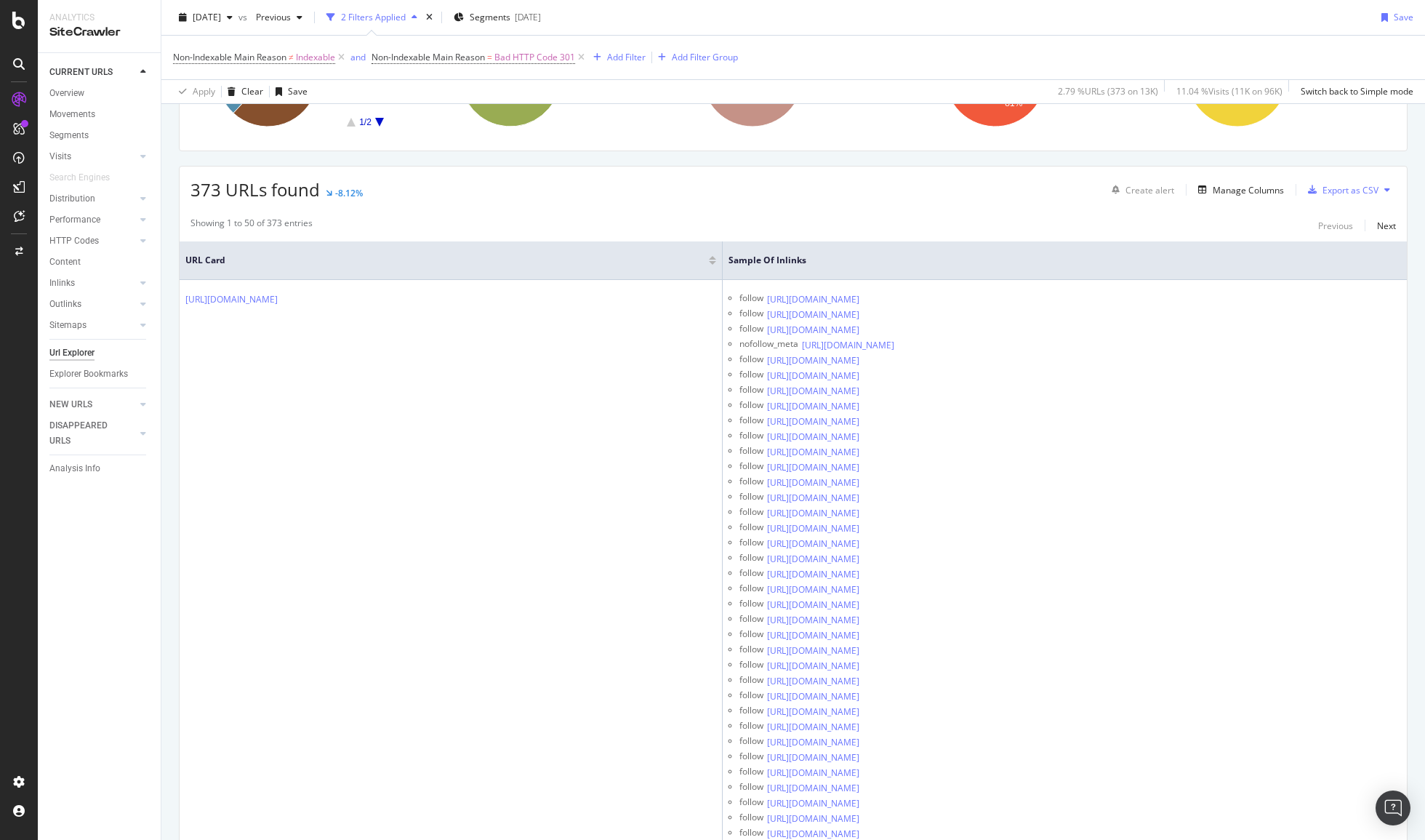
copy div "/43-ustensiles-de-cuisine"
